Goal: Task Accomplishment & Management: Use online tool/utility

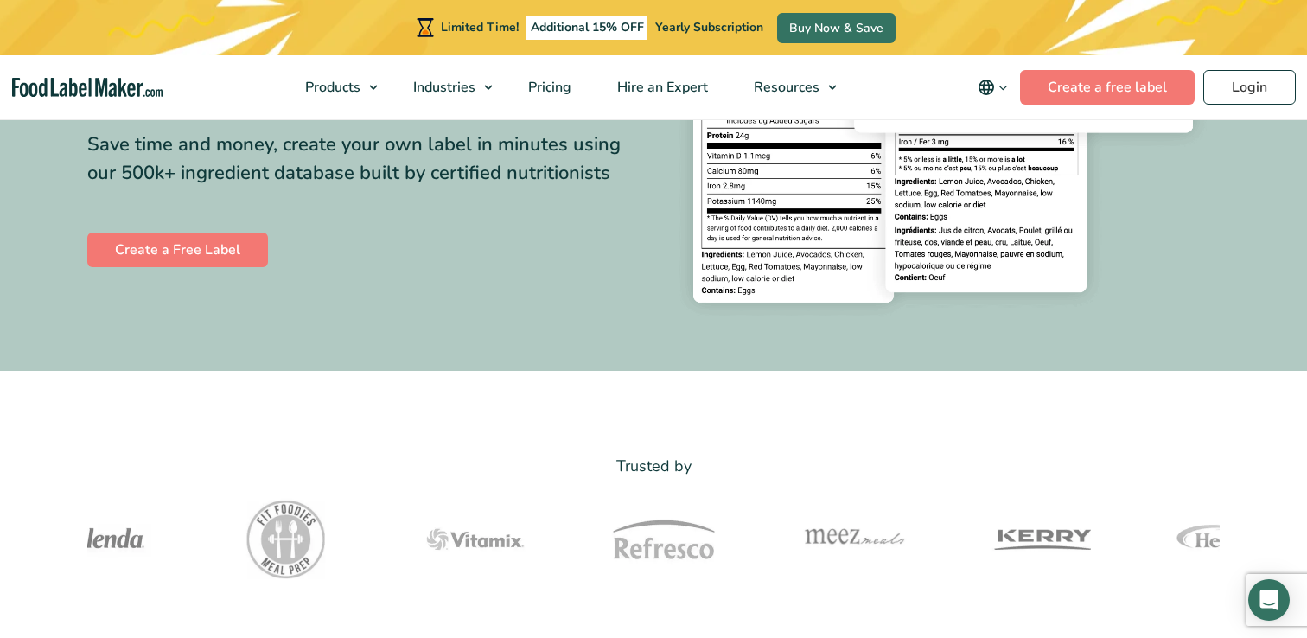
scroll to position [427, 0]
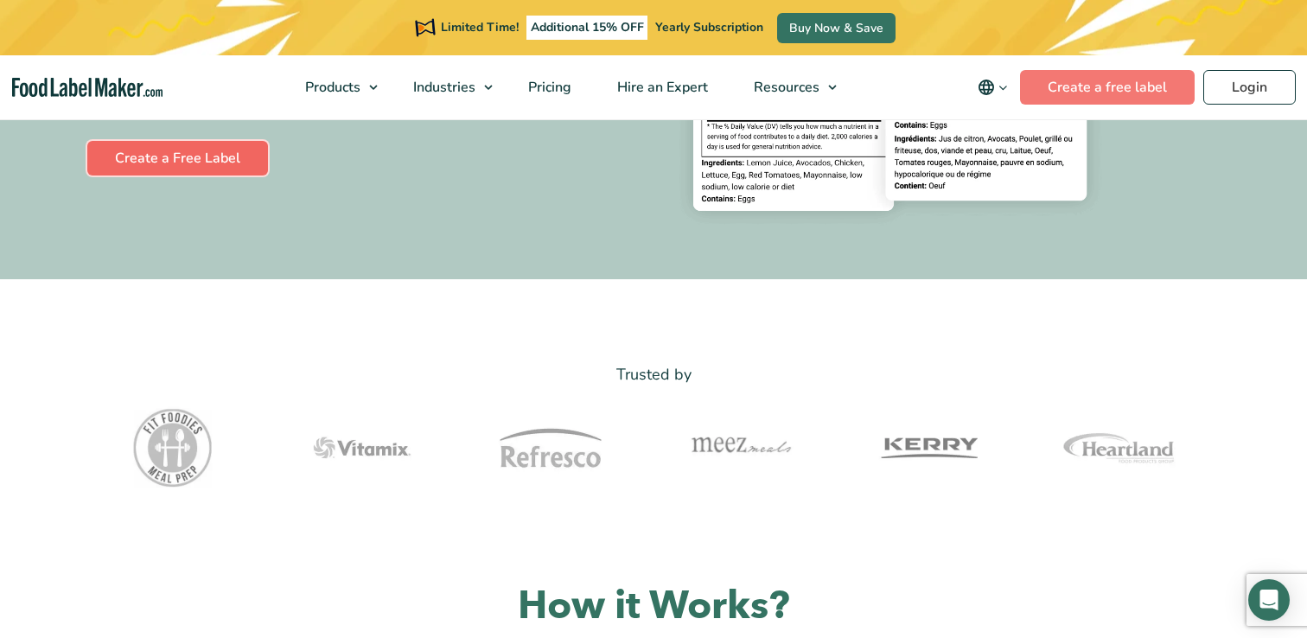
click at [154, 152] on link "Create a Free Label" at bounding box center [177, 158] width 181 height 35
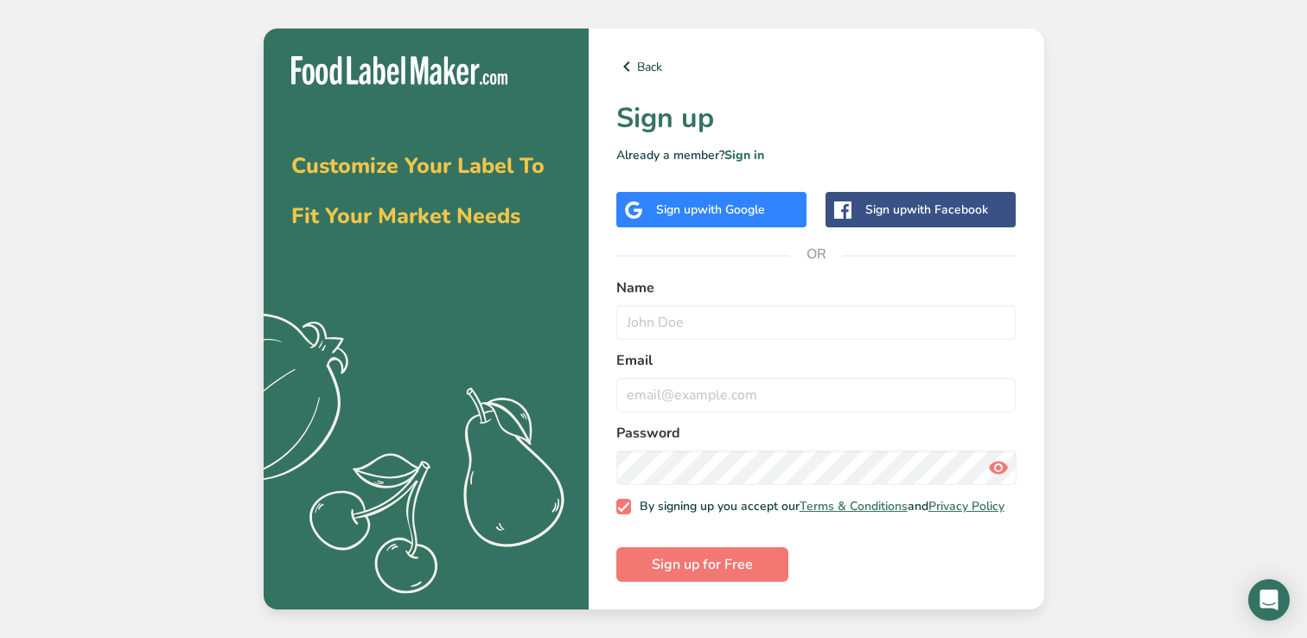
click at [730, 201] on span "with Google" at bounding box center [731, 209] width 67 height 16
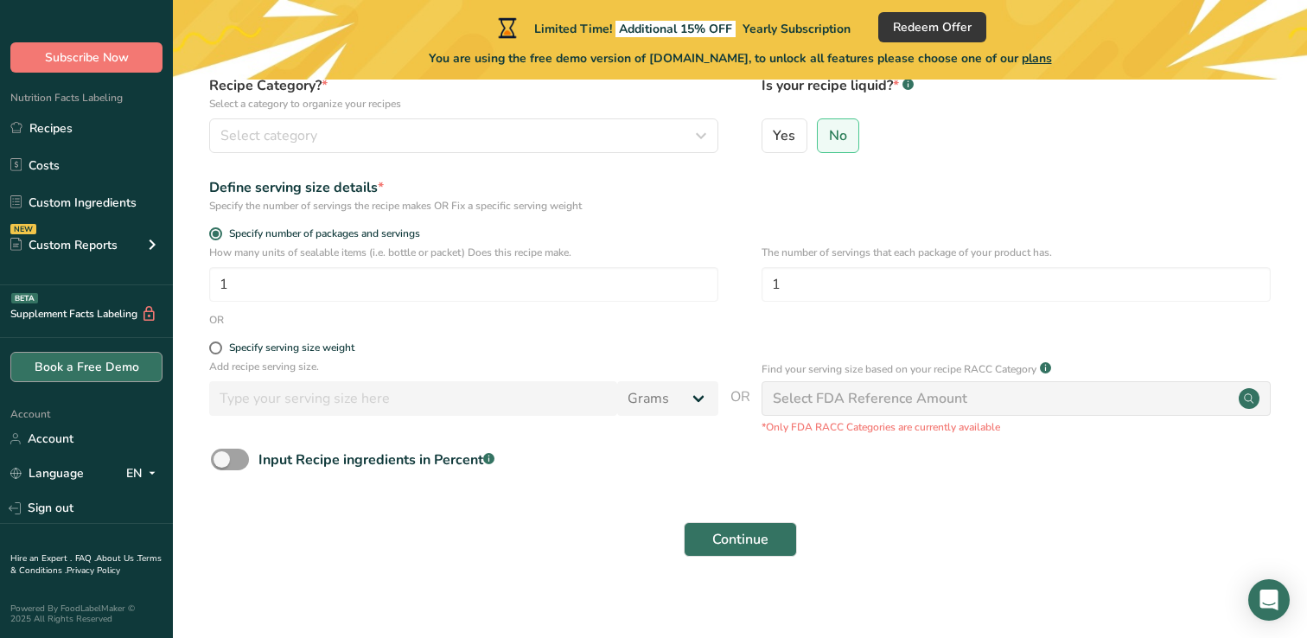
scroll to position [183, 0]
